Goal: Information Seeking & Learning: Learn about a topic

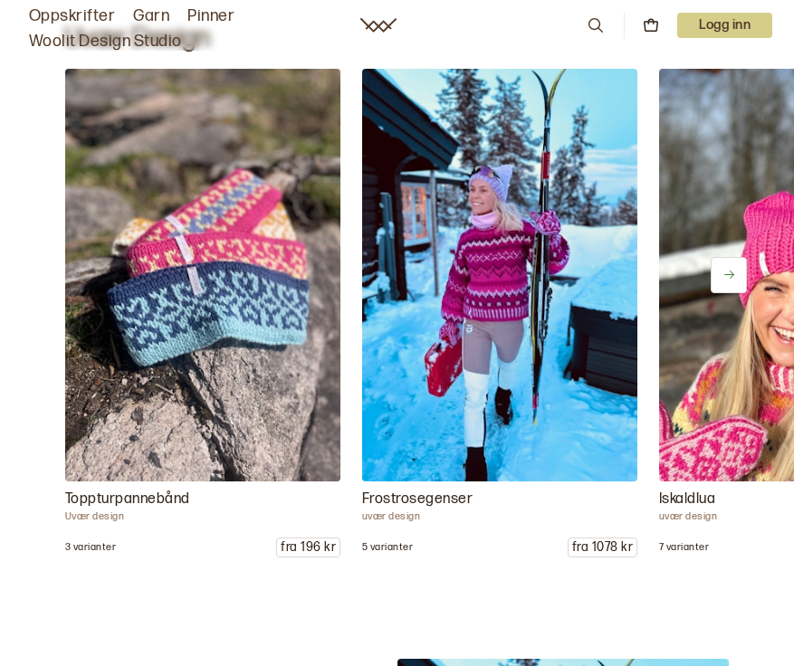
scroll to position [1931, 0]
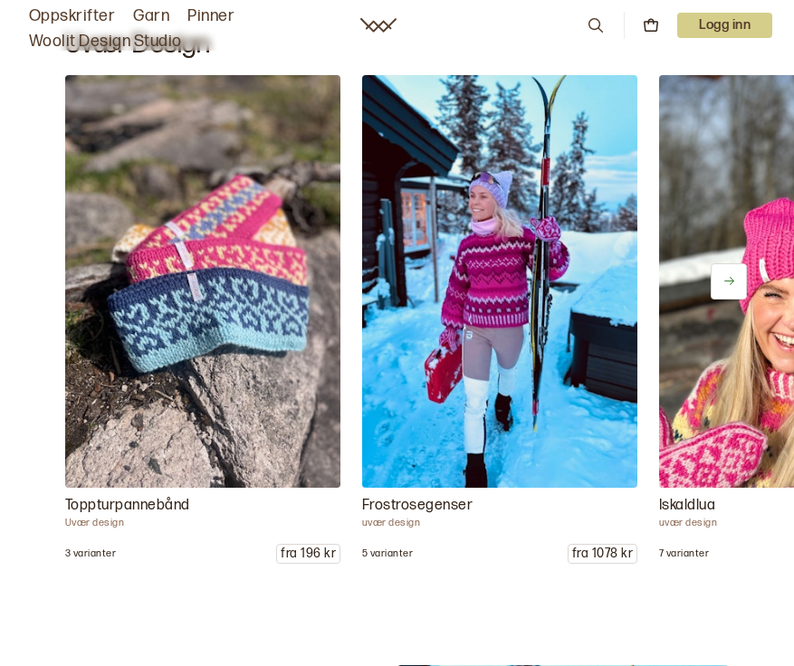
click at [735, 279] on button at bounding box center [728, 281] width 36 height 36
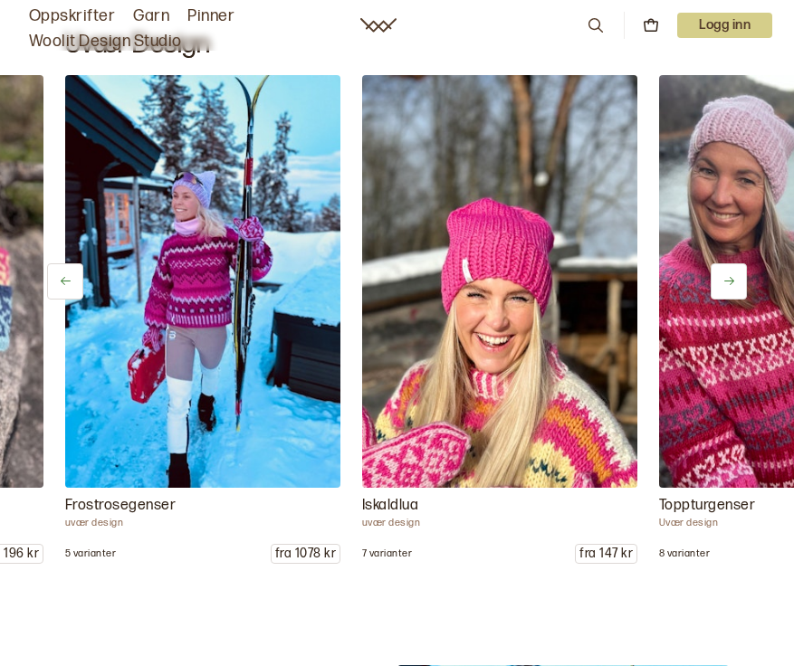
click at [735, 279] on button at bounding box center [728, 281] width 36 height 36
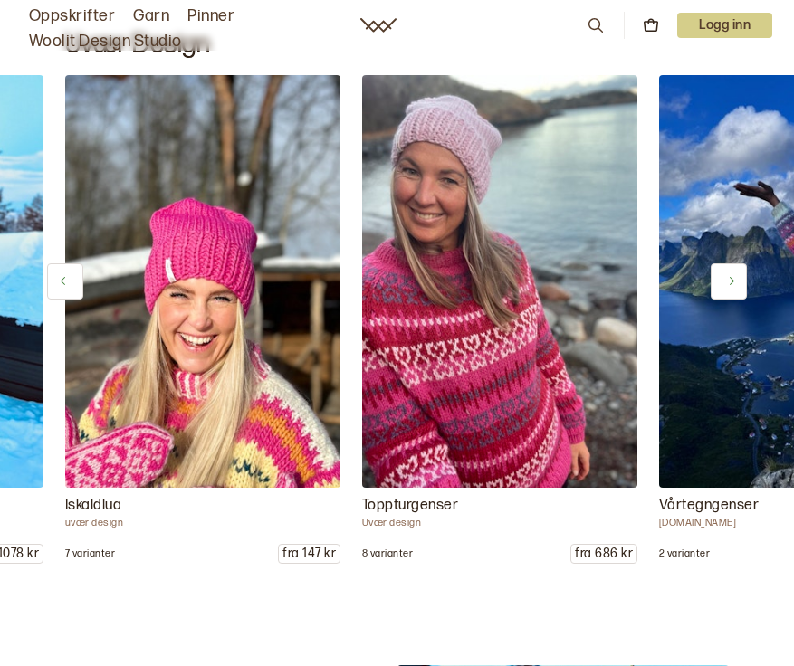
click at [735, 279] on button at bounding box center [728, 281] width 36 height 36
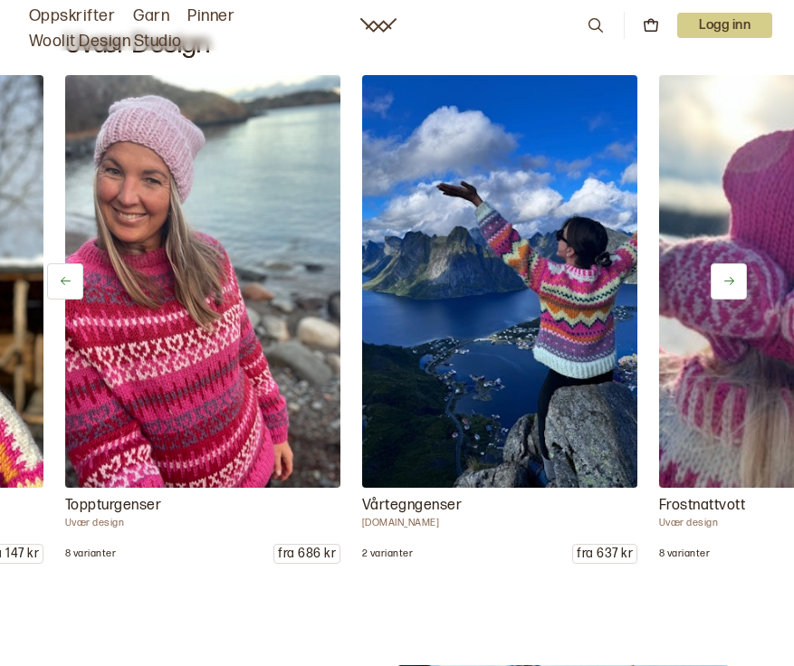
click at [735, 279] on button at bounding box center [728, 281] width 36 height 36
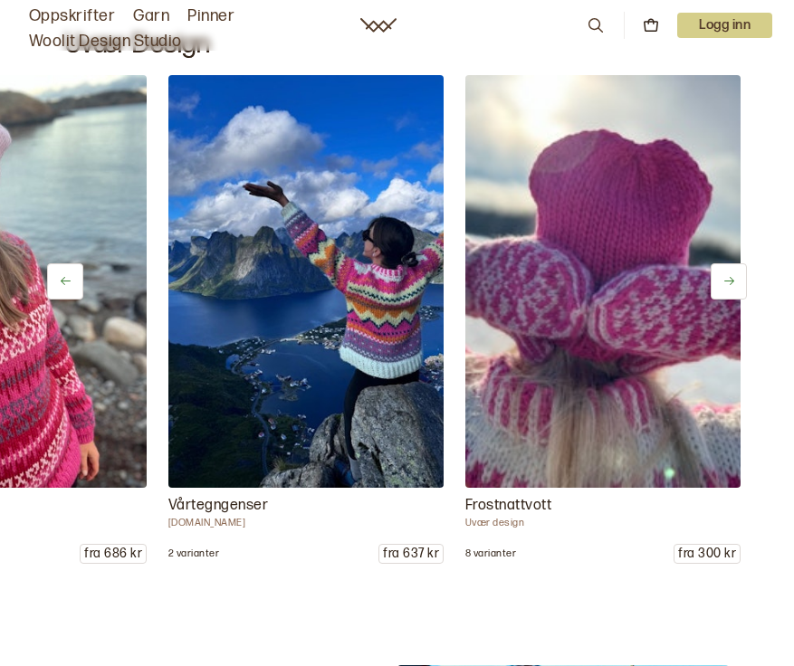
scroll to position [0, 1096]
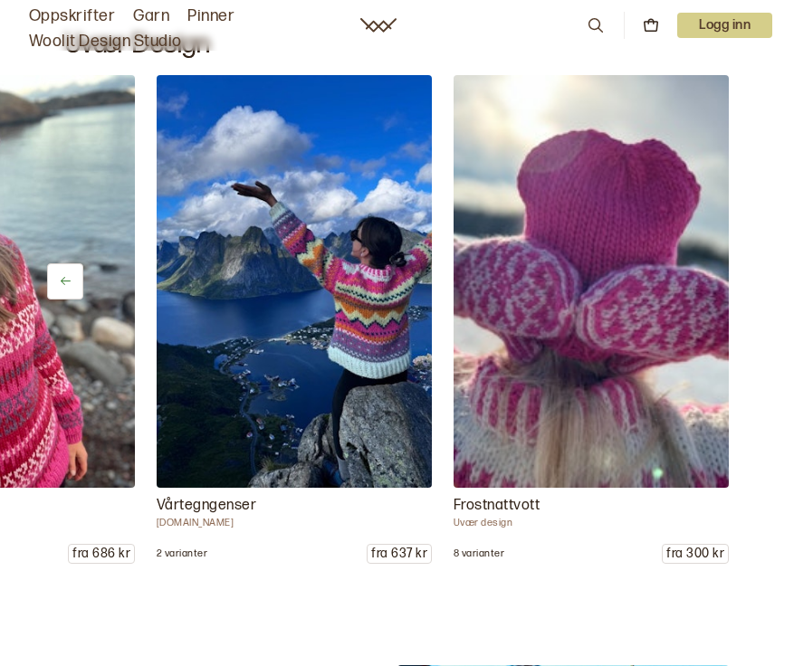
click at [735, 279] on button at bounding box center [728, 281] width 36 height 36
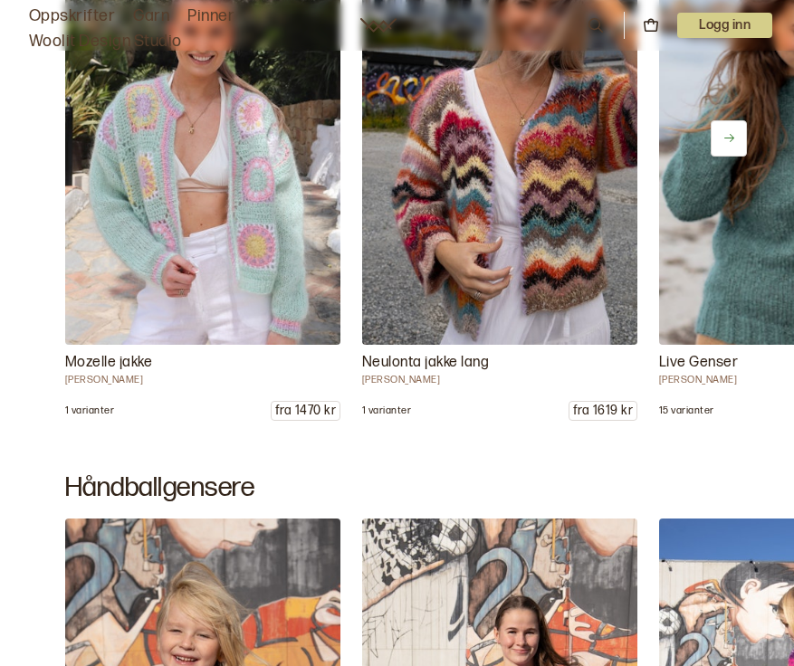
scroll to position [11811, 0]
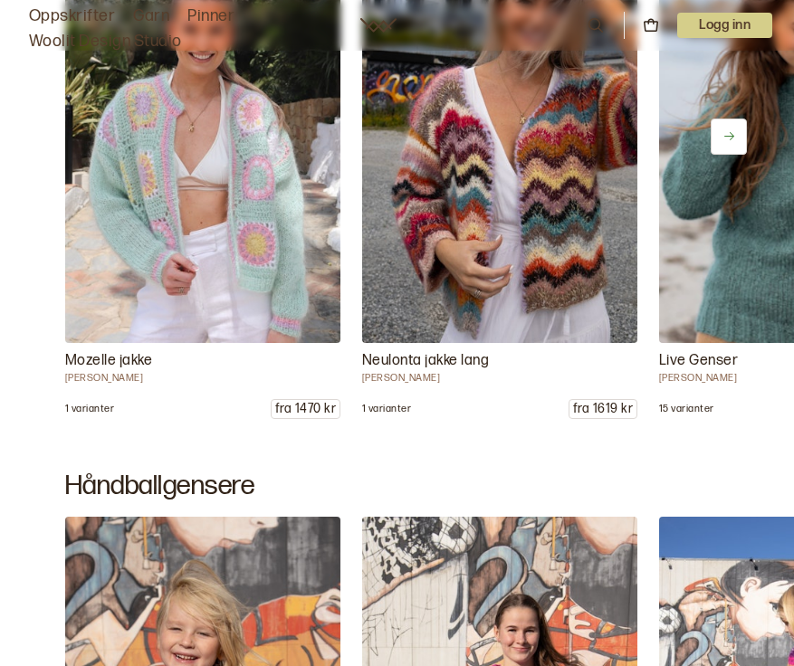
click at [731, 140] on icon at bounding box center [729, 136] width 10 height 8
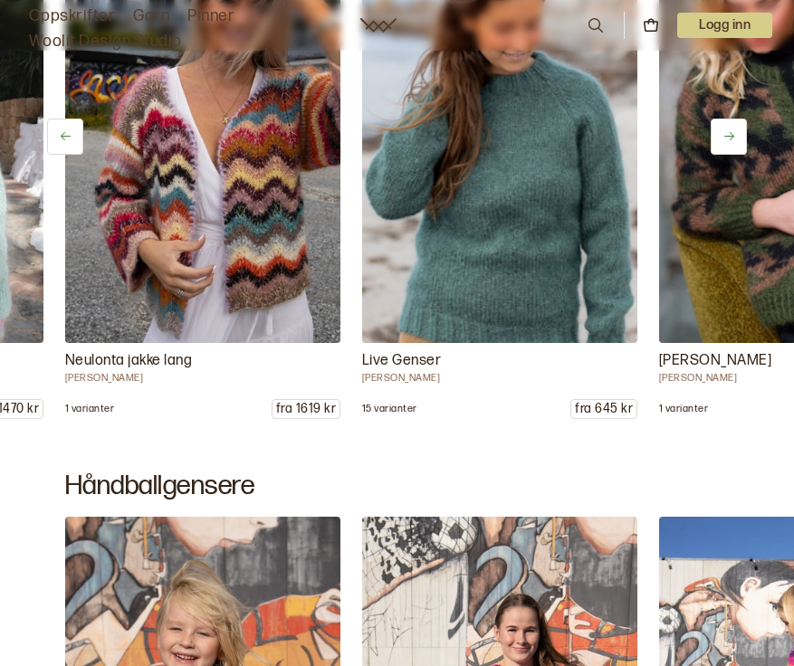
click at [731, 140] on icon at bounding box center [729, 136] width 10 height 8
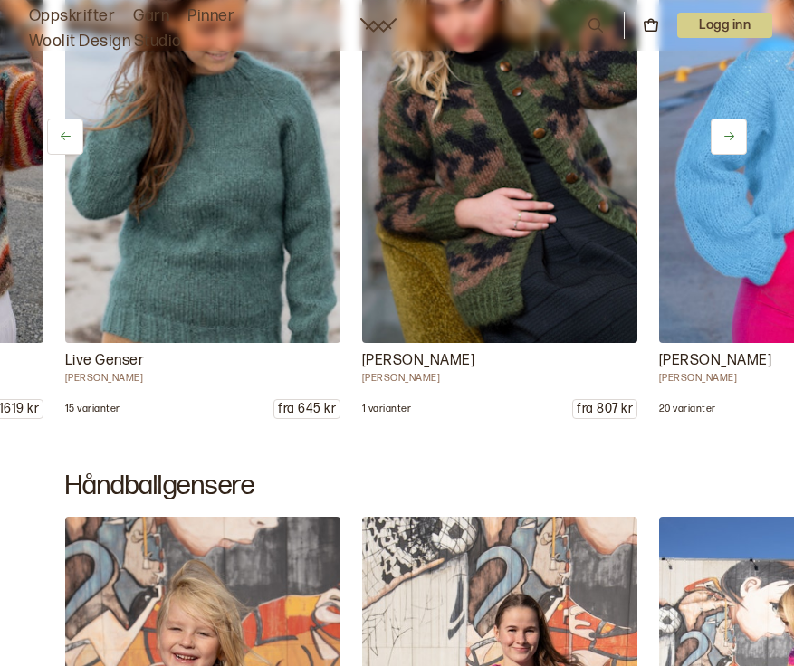
click at [731, 140] on icon at bounding box center [729, 136] width 10 height 8
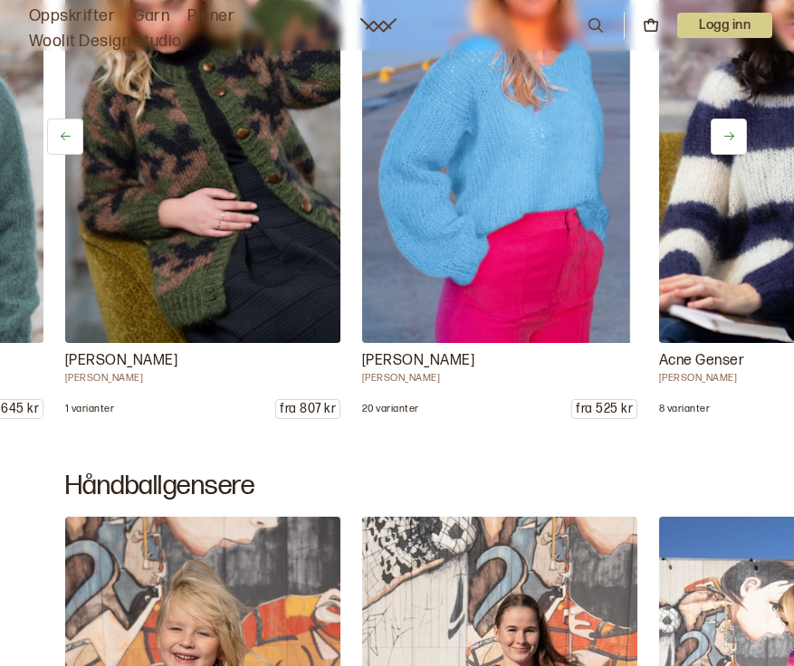
click at [731, 140] on icon at bounding box center [729, 136] width 10 height 8
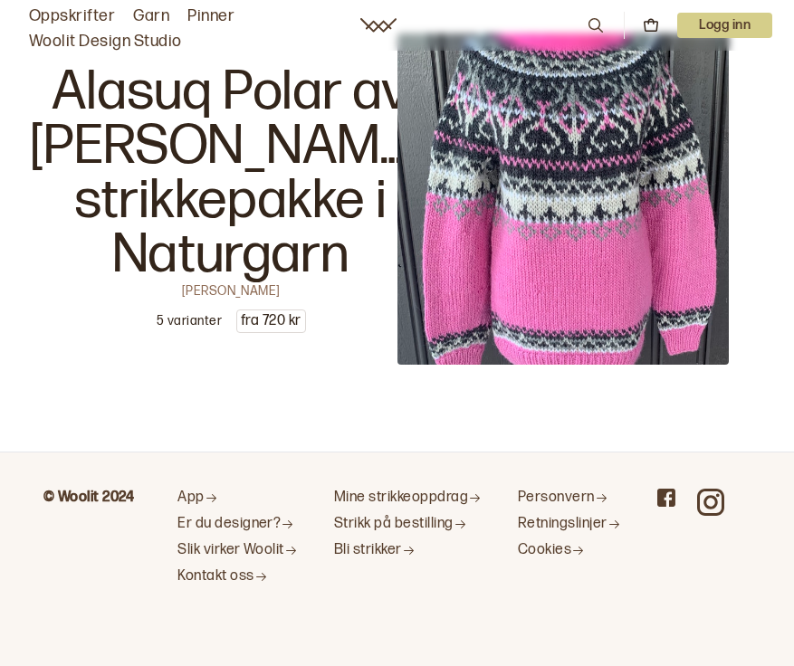
scroll to position [25937, 0]
click at [598, 30] on icon at bounding box center [596, 25] width 20 height 20
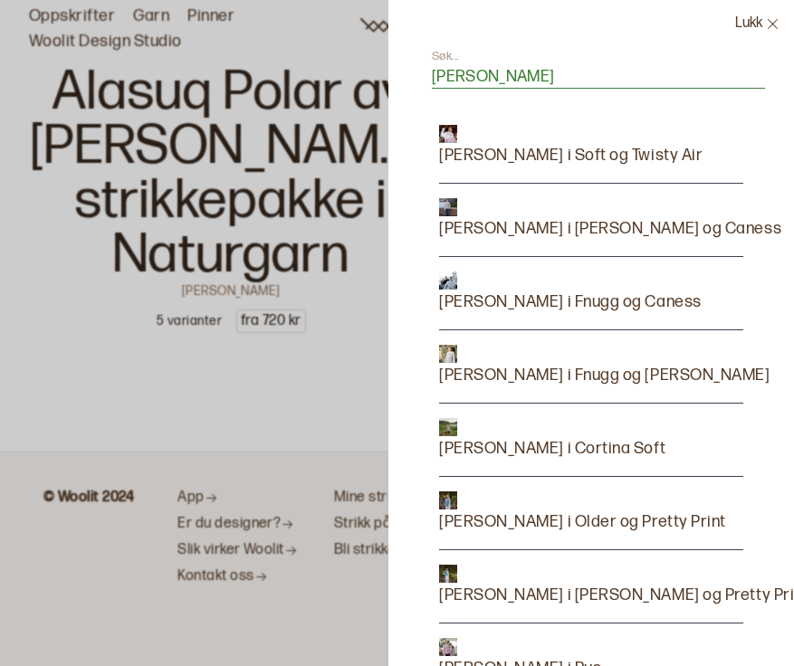
type input "carly genser"
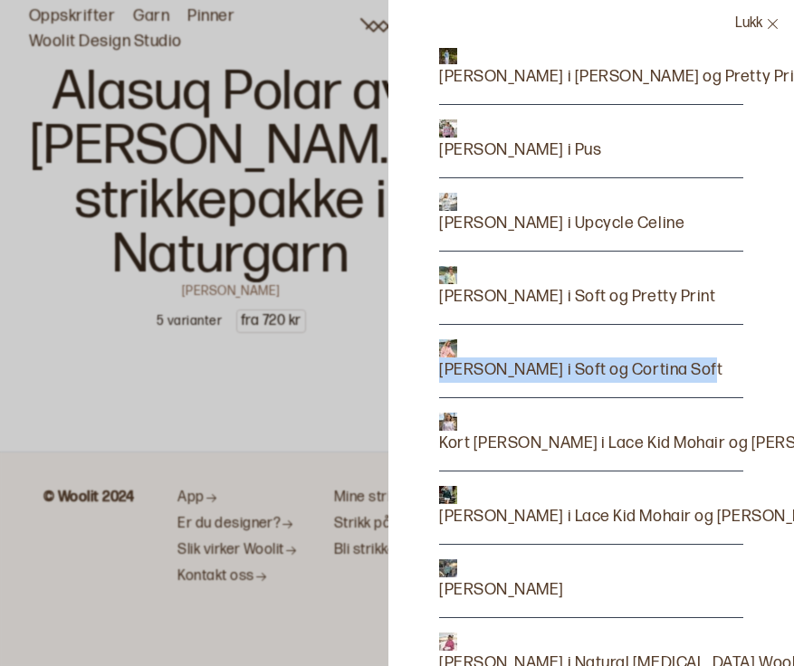
scroll to position [484, 0]
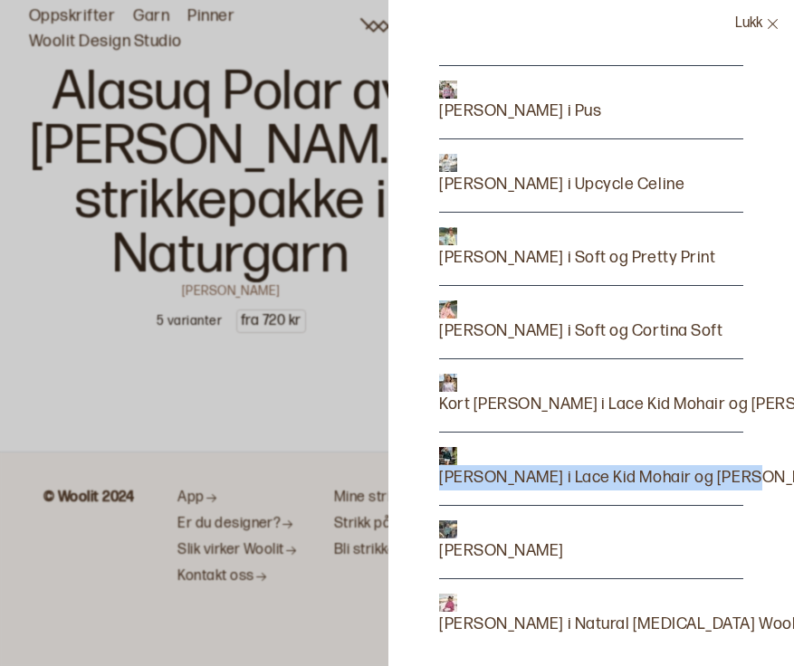
click at [617, 619] on p "[PERSON_NAME] i Natural [MEDICAL_DATA] Wool" at bounding box center [617, 624] width 357 height 25
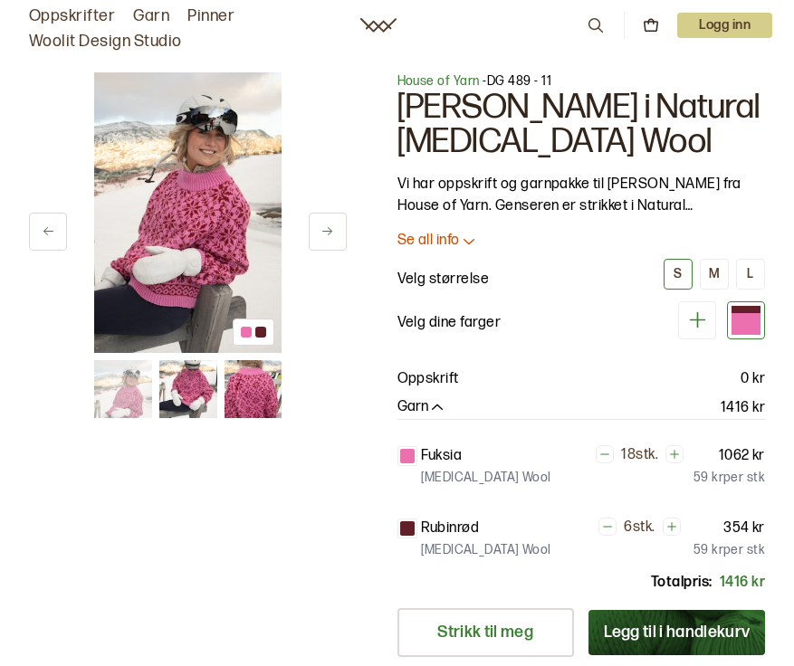
click at [470, 242] on icon at bounding box center [469, 241] width 18 height 18
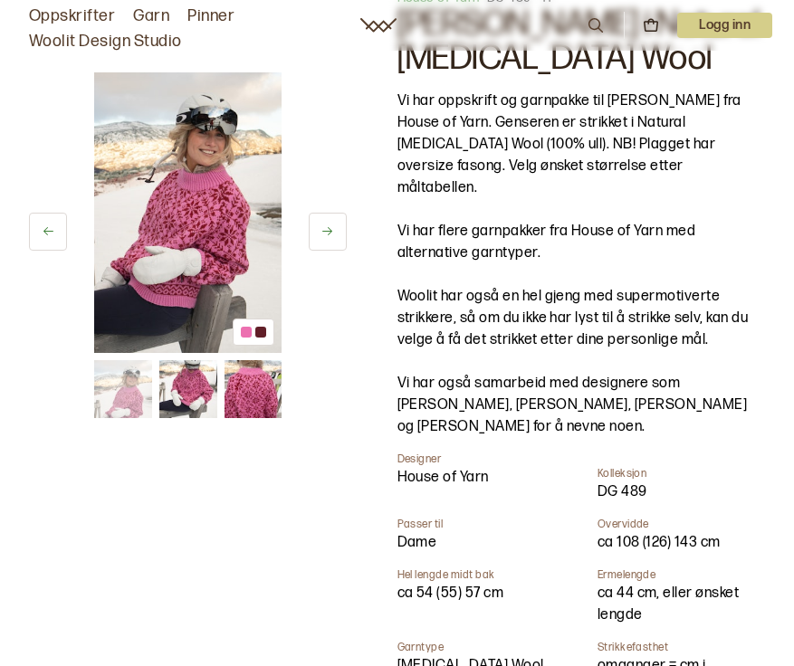
scroll to position [84, 0]
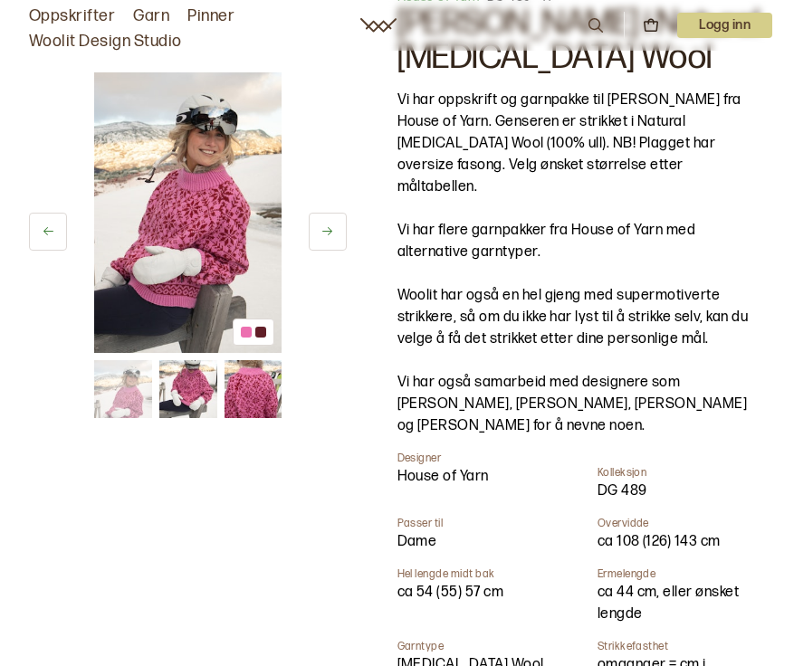
click at [324, 229] on icon at bounding box center [327, 231] width 14 height 14
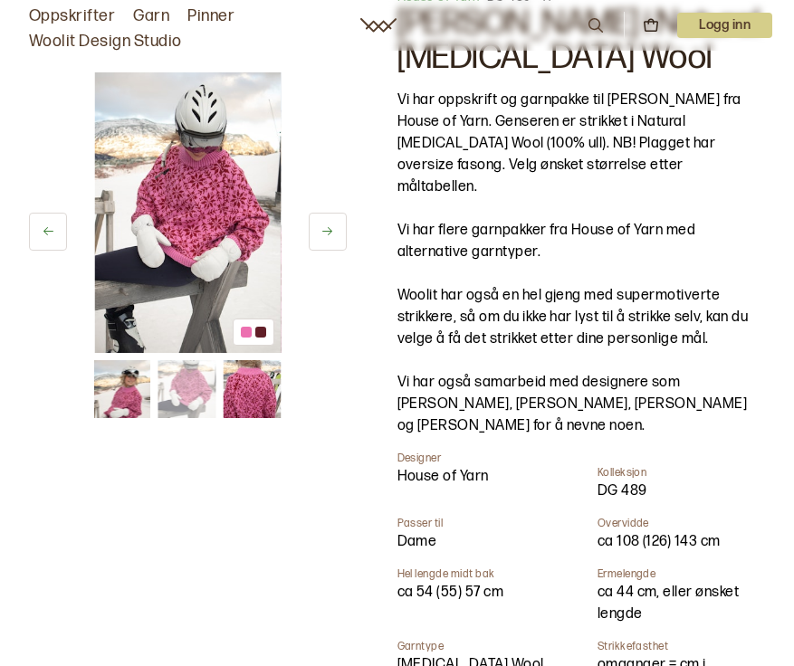
click at [327, 231] on icon at bounding box center [327, 231] width 10 height 8
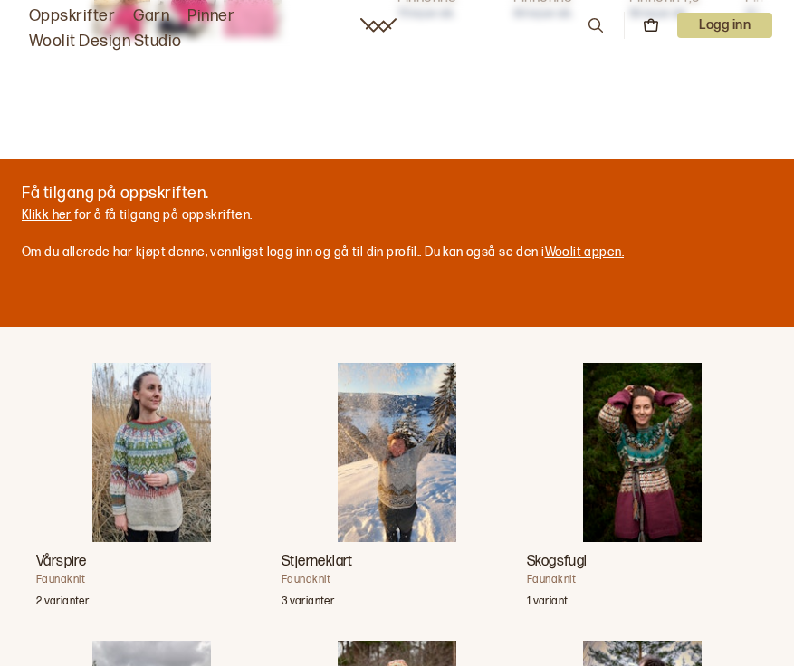
scroll to position [1463, 0]
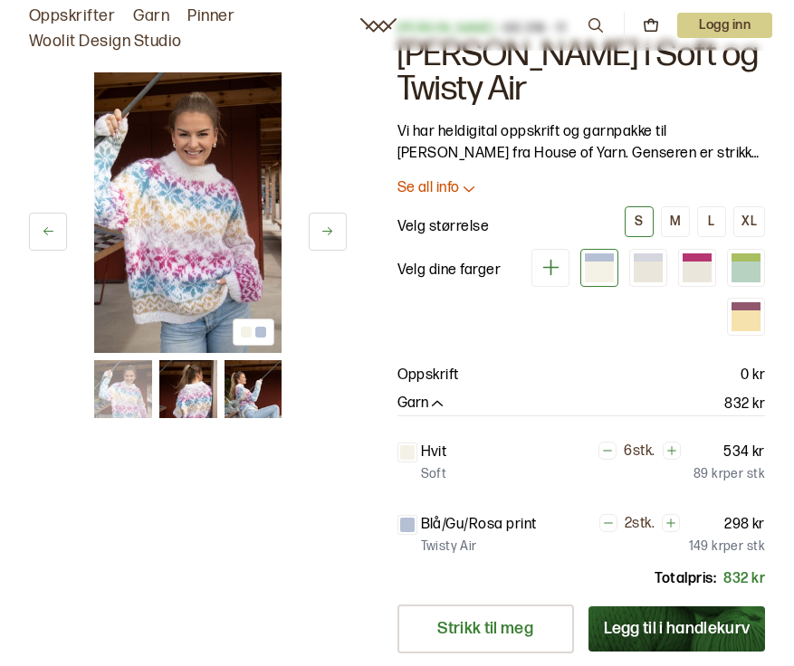
scroll to position [53, 0]
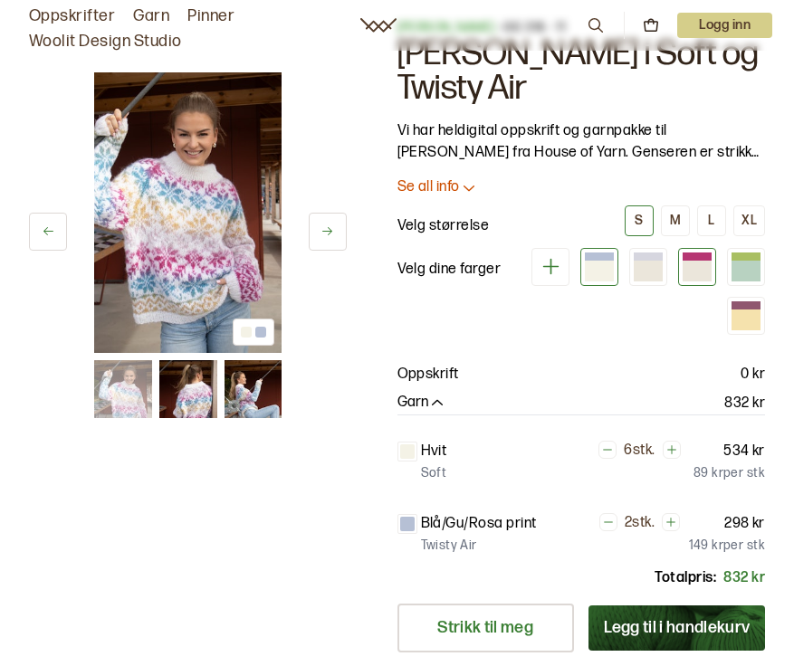
click at [695, 265] on div at bounding box center [696, 271] width 29 height 20
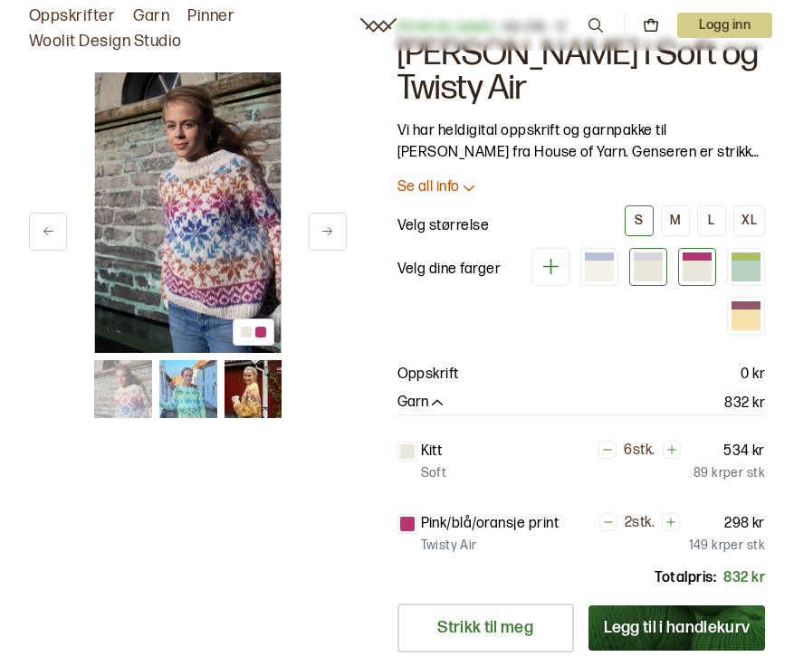
click at [652, 258] on div at bounding box center [648, 257] width 29 height 9
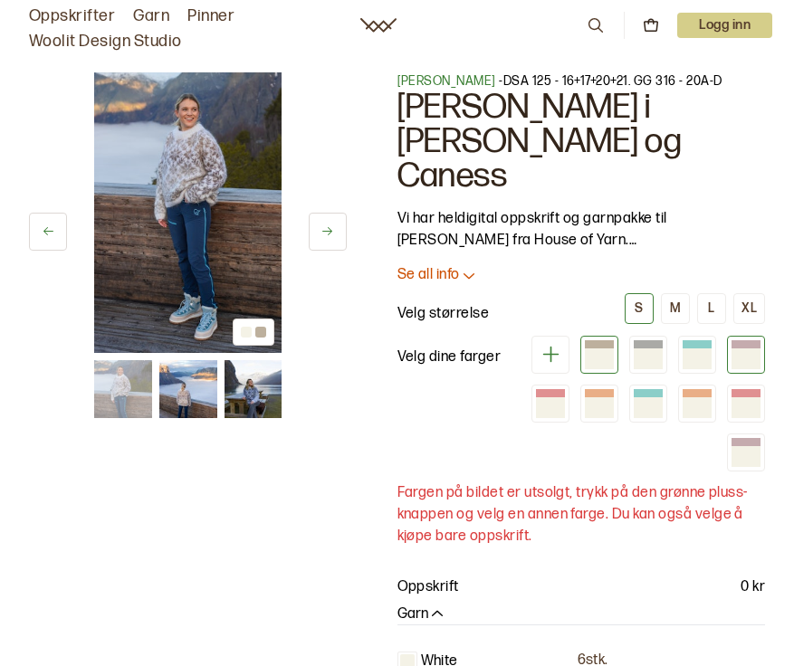
click at [753, 348] on div at bounding box center [745, 358] width 29 height 20
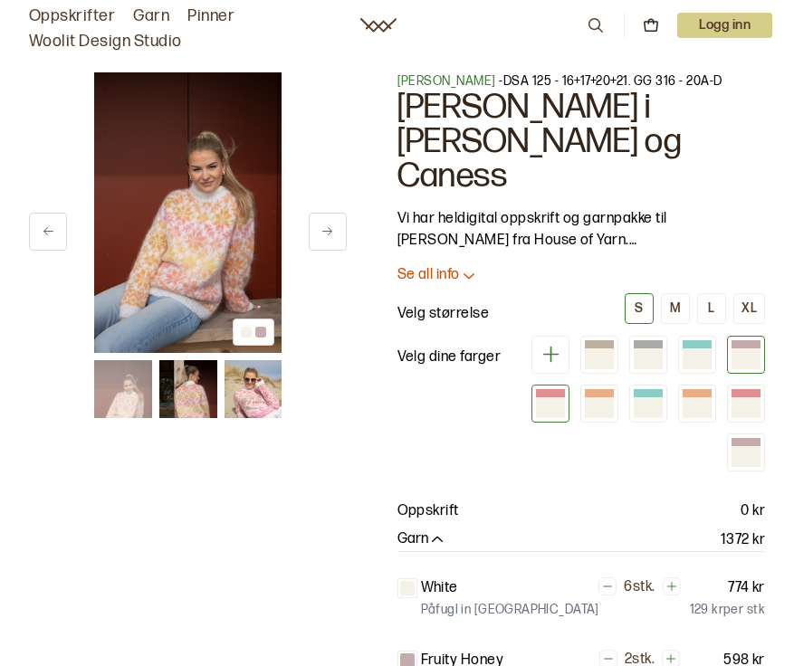
click at [555, 397] on div at bounding box center [550, 407] width 29 height 20
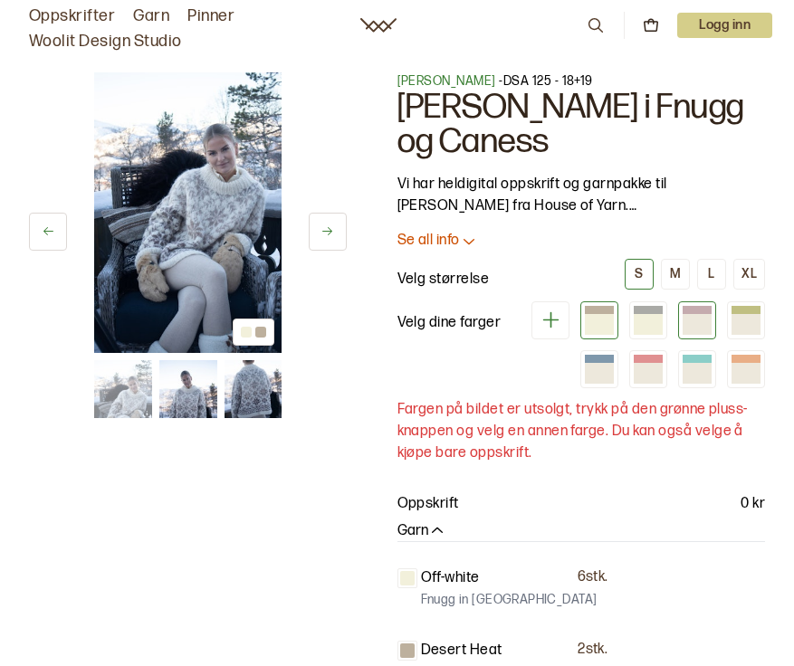
click at [710, 323] on div at bounding box center [696, 324] width 29 height 20
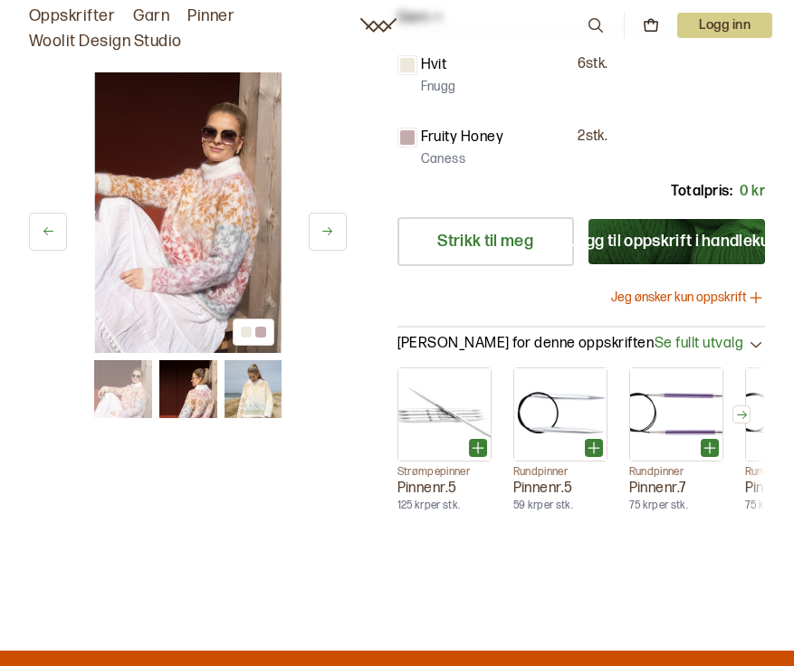
scroll to position [489, 0]
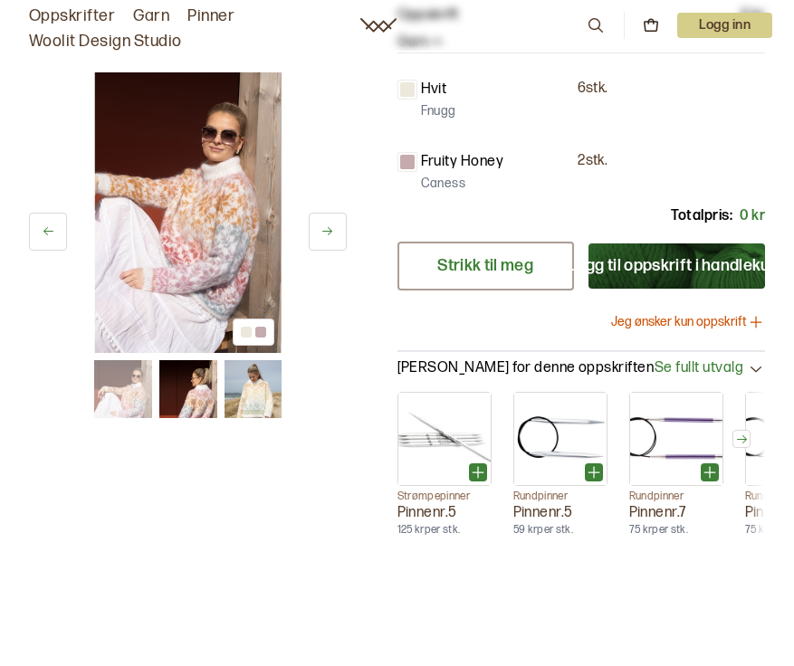
click at [529, 291] on link "Strikk til meg" at bounding box center [485, 266] width 176 height 49
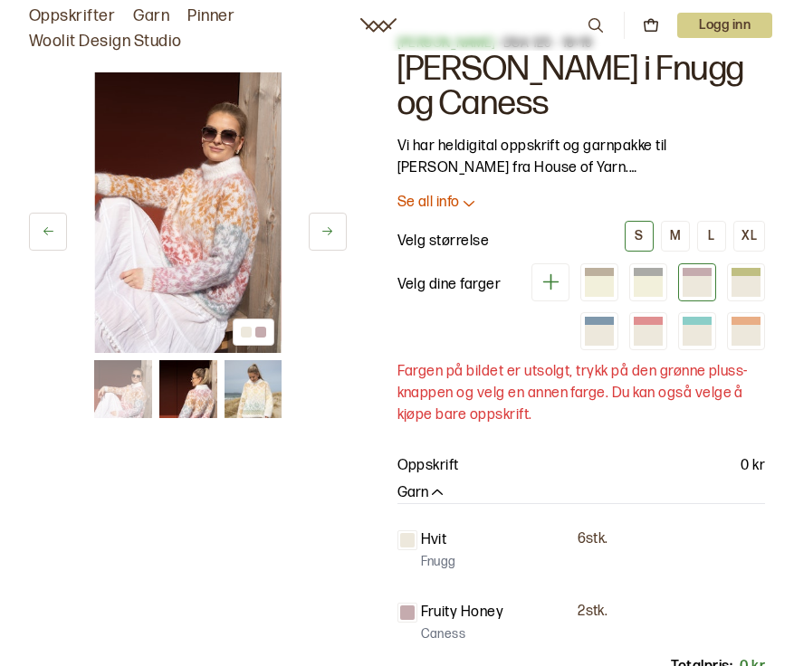
scroll to position [0, 0]
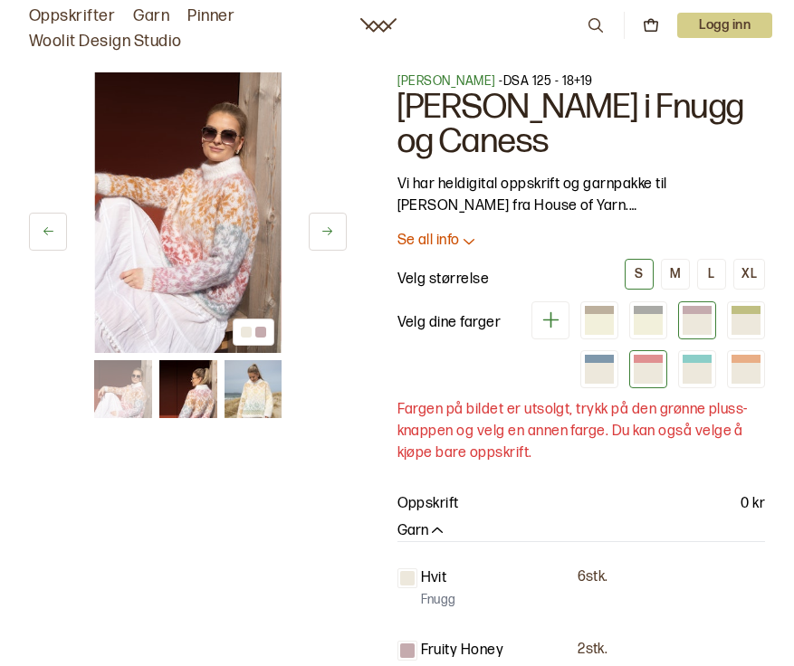
click at [657, 365] on div at bounding box center [648, 373] width 29 height 20
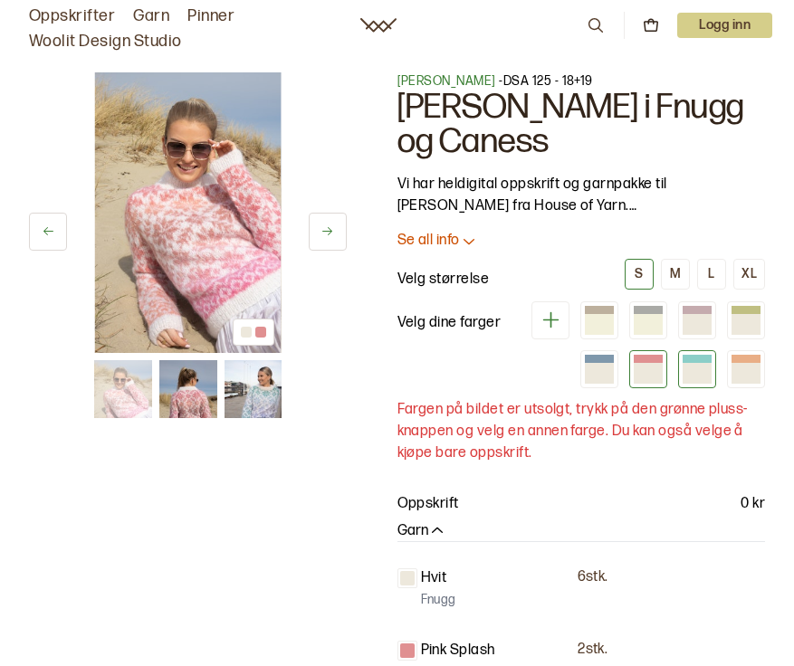
click at [702, 371] on div at bounding box center [696, 373] width 29 height 20
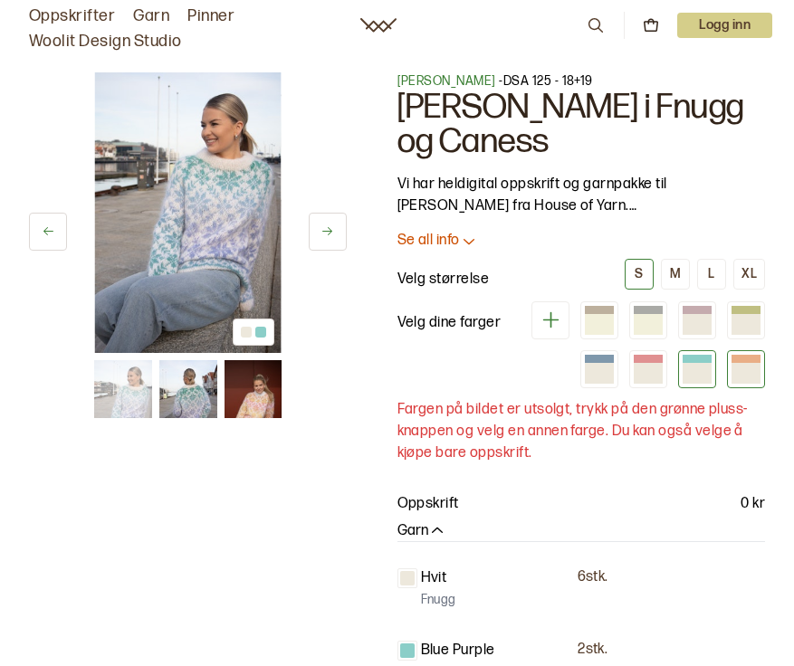
click at [752, 387] on div at bounding box center [746, 369] width 38 height 38
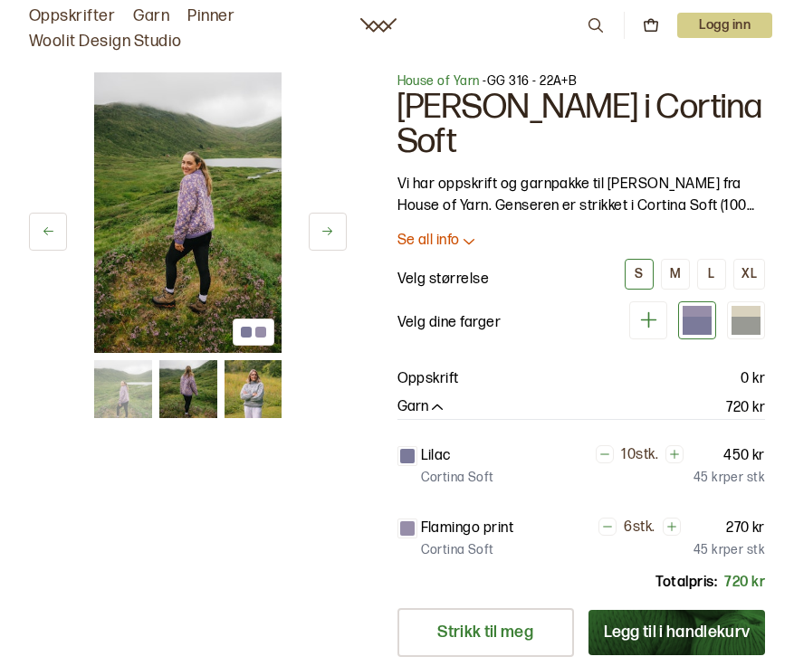
click at [325, 226] on icon at bounding box center [327, 231] width 14 height 14
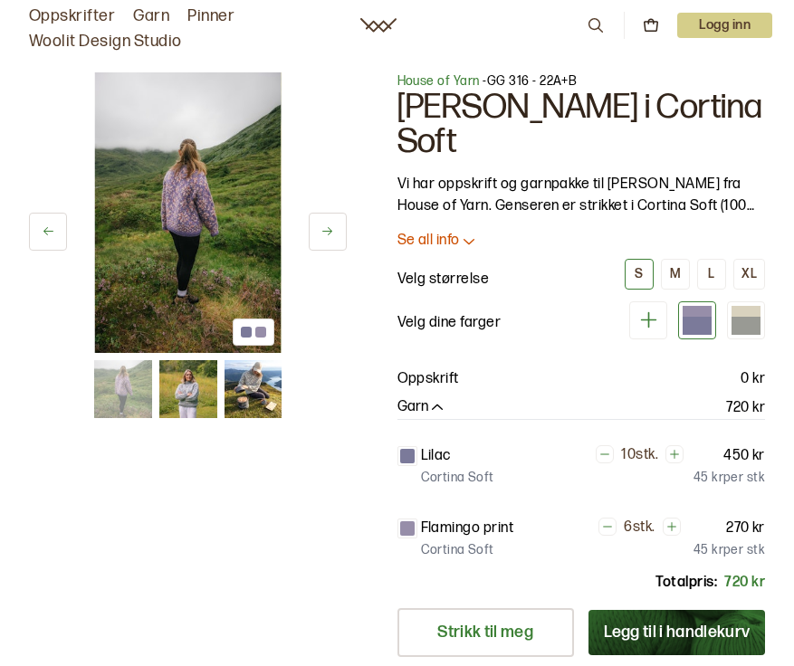
click at [325, 226] on icon at bounding box center [327, 231] width 14 height 14
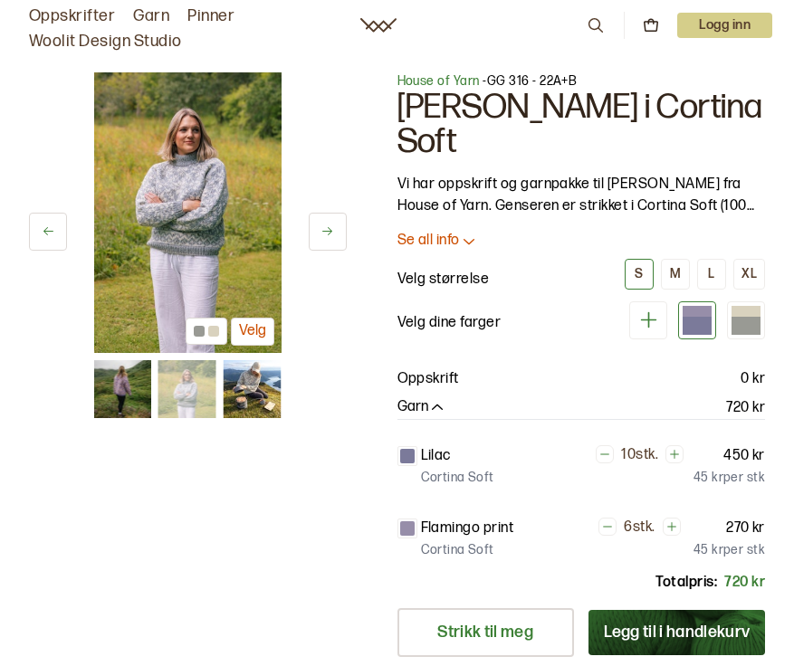
click at [325, 226] on icon at bounding box center [327, 231] width 14 height 14
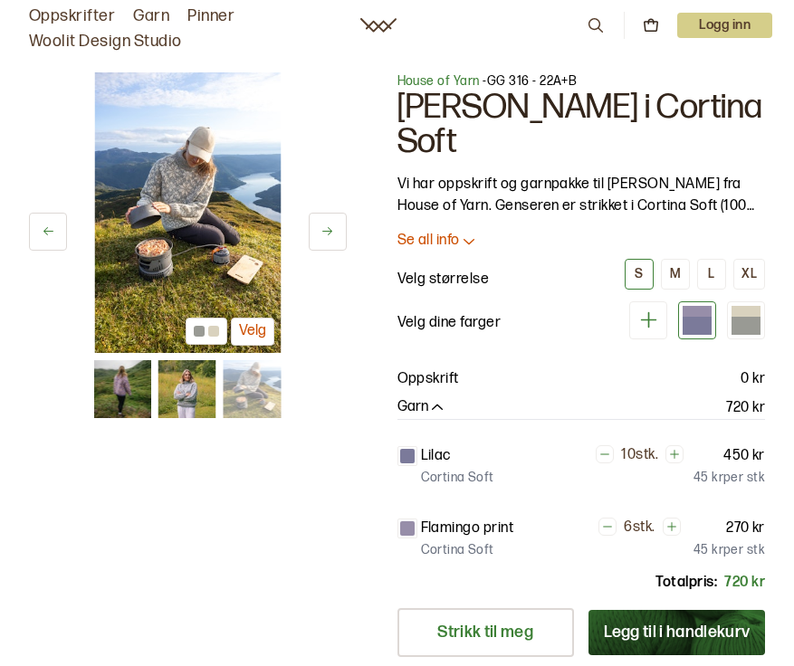
click at [326, 226] on icon at bounding box center [327, 231] width 14 height 14
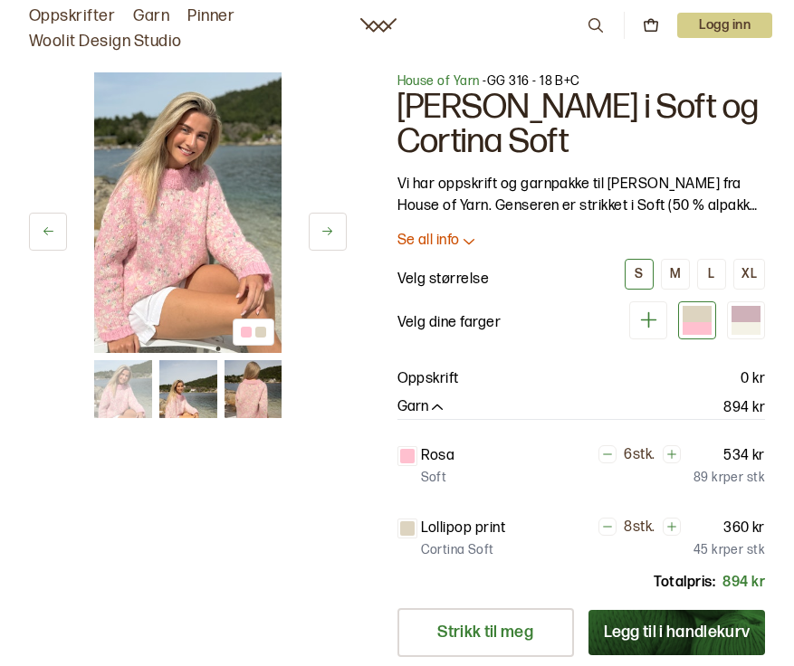
click at [183, 234] on img at bounding box center [187, 212] width 187 height 281
click at [326, 242] on button at bounding box center [328, 232] width 38 height 38
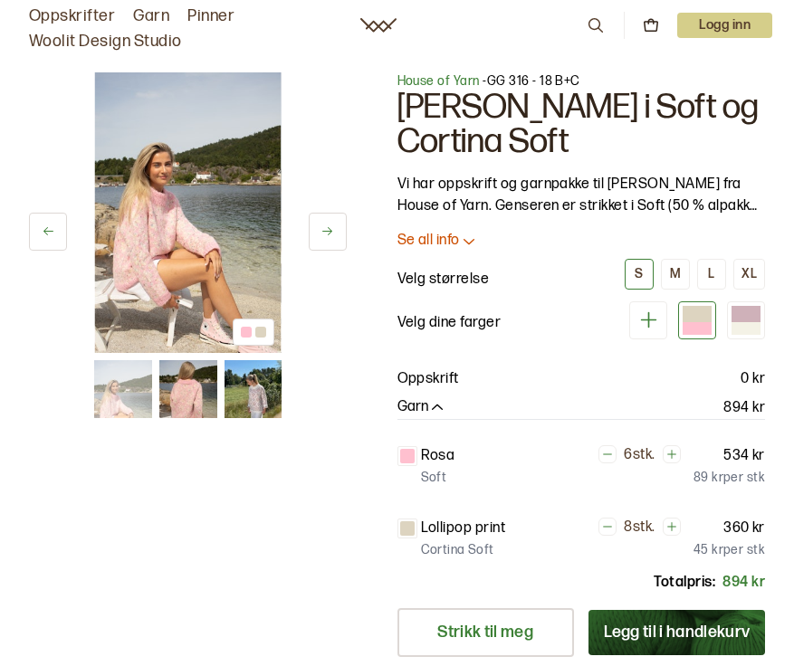
click at [326, 242] on button at bounding box center [328, 232] width 38 height 38
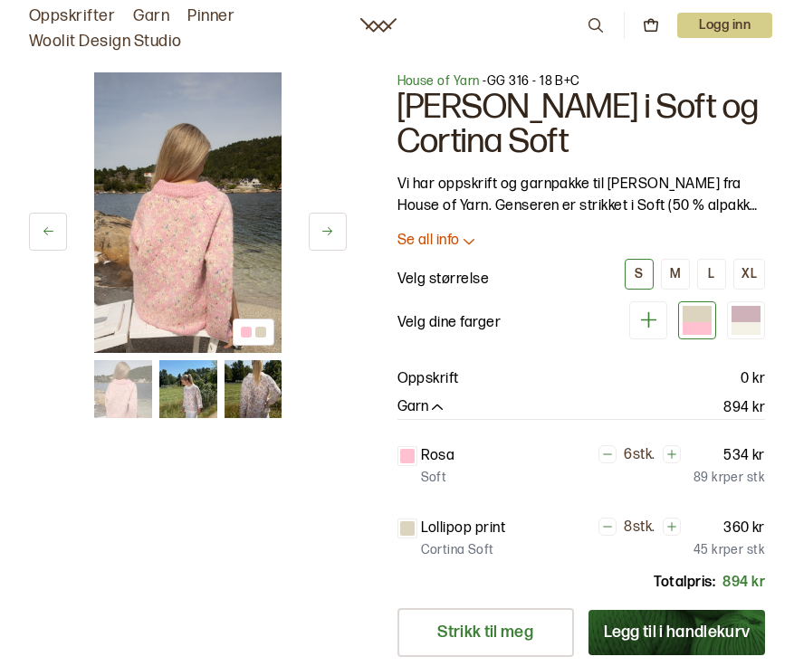
click at [212, 256] on img at bounding box center [187, 212] width 187 height 281
